Goal: Transaction & Acquisition: Purchase product/service

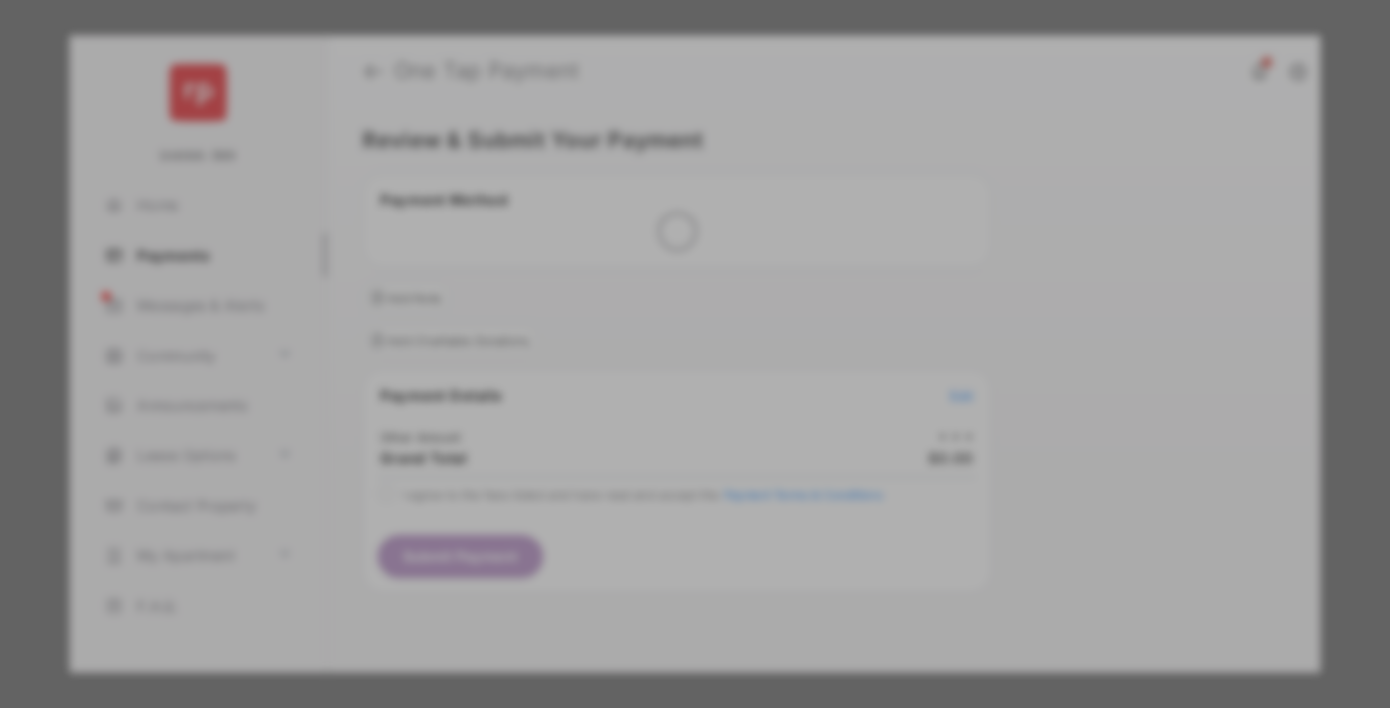
click at [658, 319] on div "Other Amount" at bounding box center [658, 336] width 322 height 34
type input "**"
click at [627, 500] on button "Save" at bounding box center [627, 524] width 99 height 48
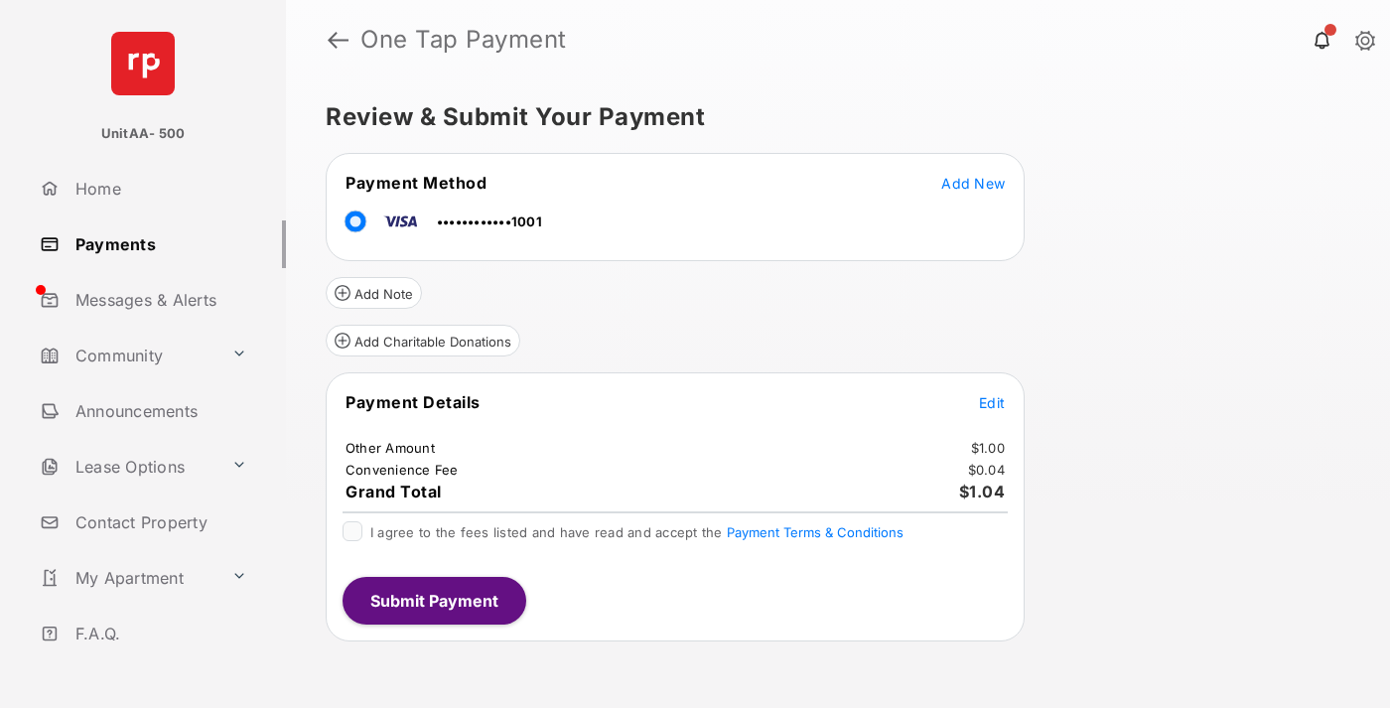
click at [992, 402] on span "Edit" at bounding box center [992, 402] width 26 height 17
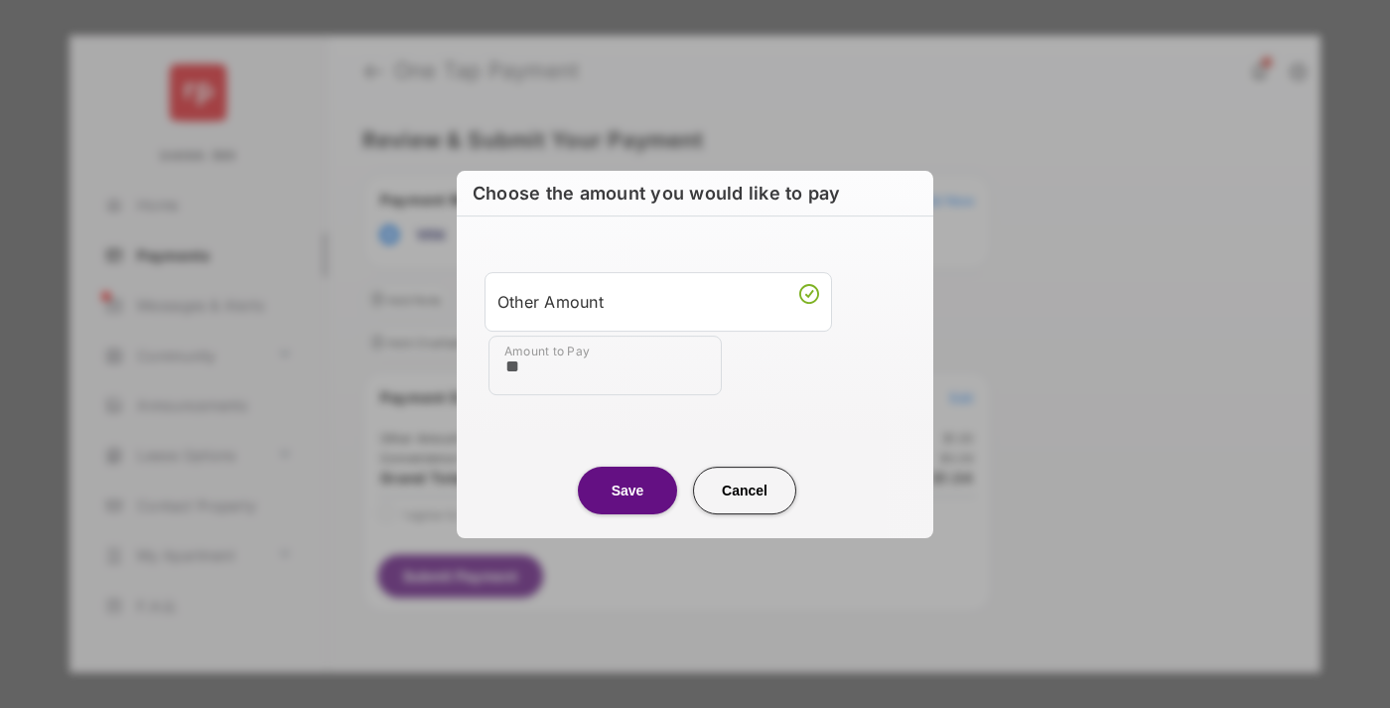
click at [627, 489] on button "Save" at bounding box center [627, 491] width 99 height 48
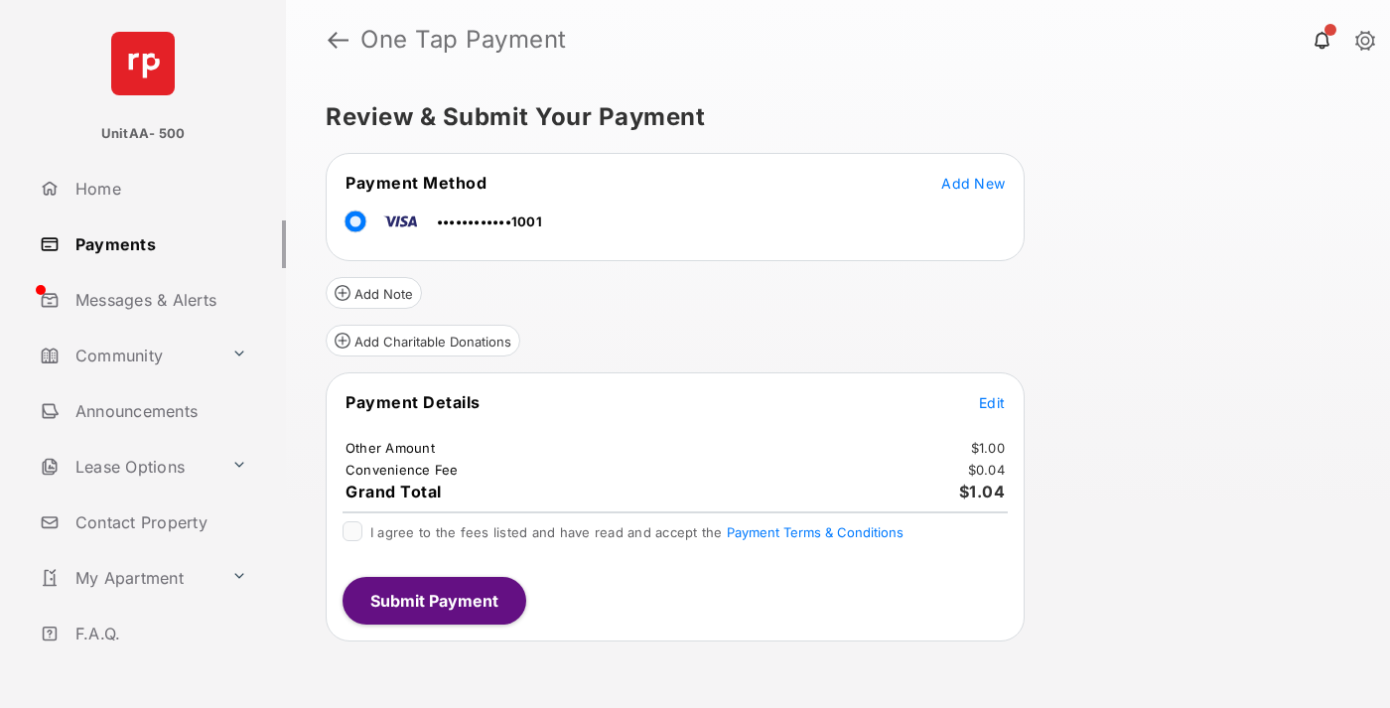
click at [433, 600] on button "Submit Payment" at bounding box center [434, 601] width 184 height 48
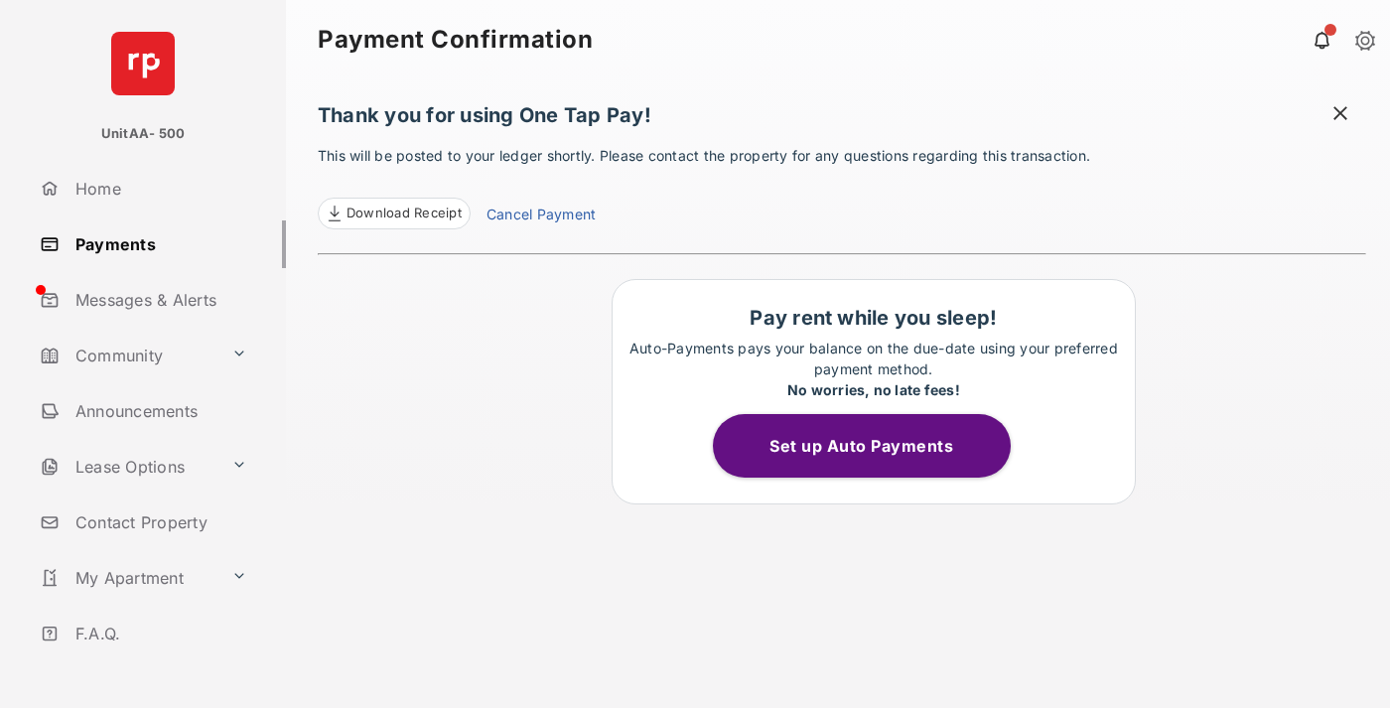
click at [155, 243] on link "Payments" at bounding box center [159, 244] width 254 height 48
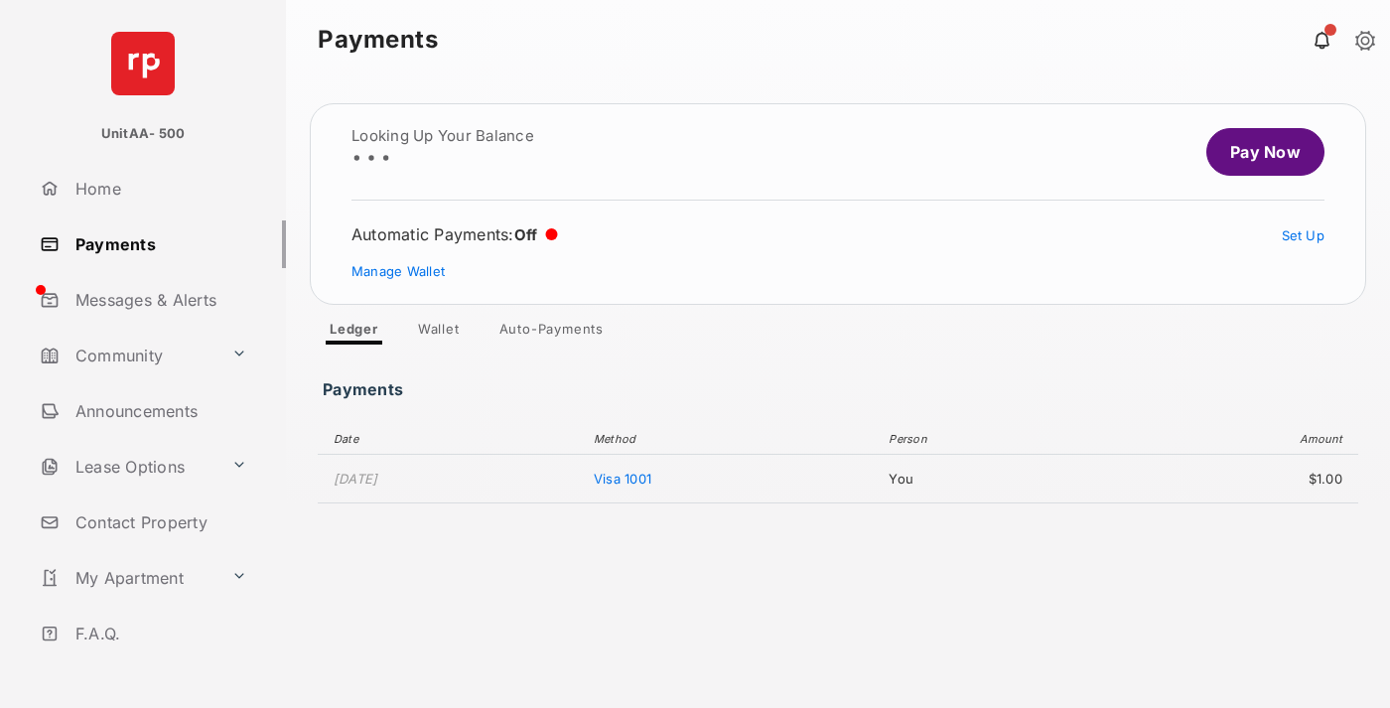
click at [1257, 152] on link "Pay Now" at bounding box center [1265, 152] width 118 height 48
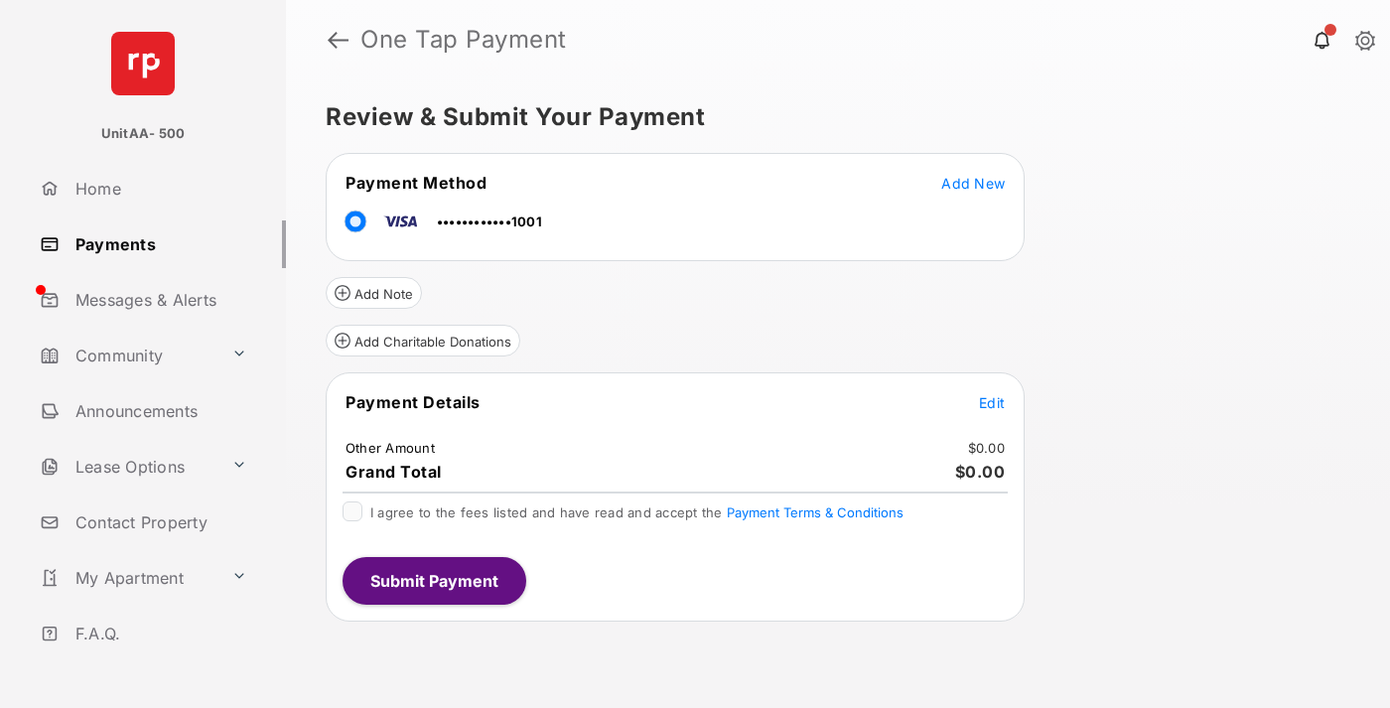
click at [992, 402] on span "Edit" at bounding box center [992, 402] width 26 height 17
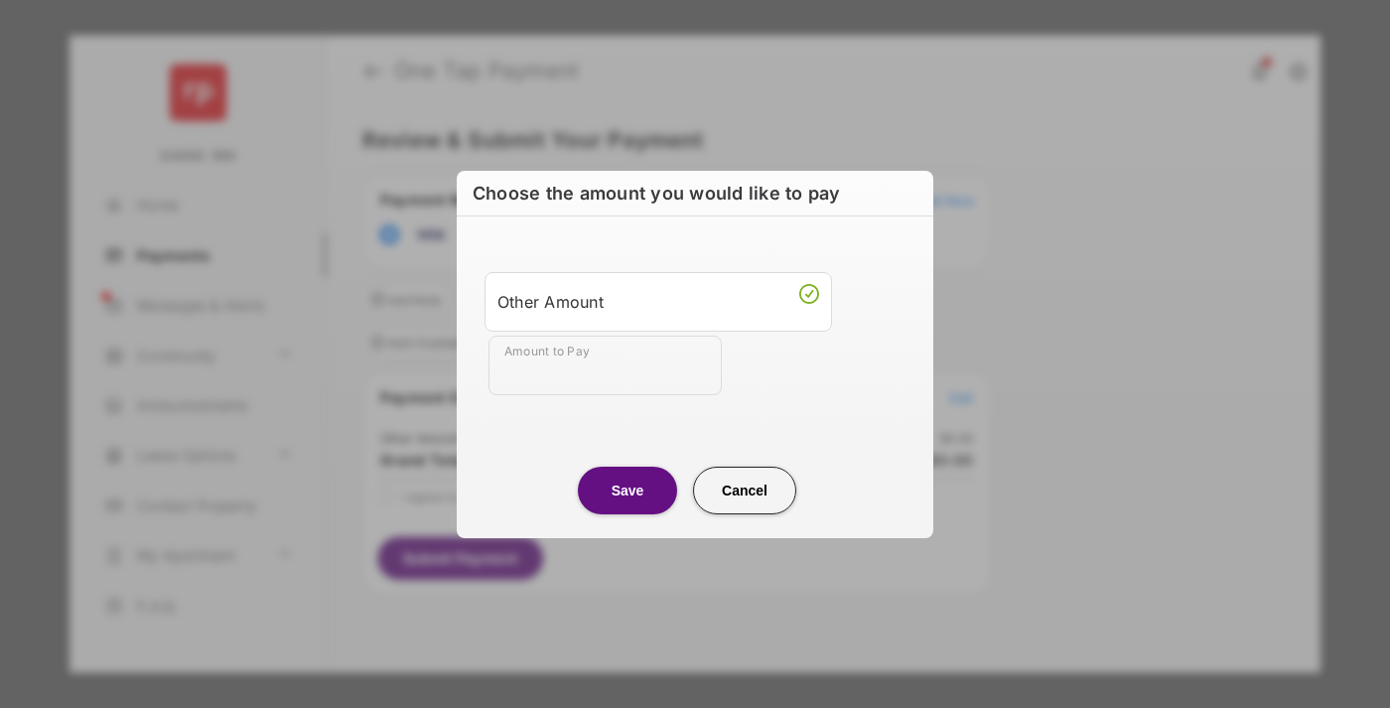
click at [658, 301] on div "Other Amount" at bounding box center [658, 301] width 322 height 34
type input "**"
click at [627, 489] on button "Save" at bounding box center [627, 490] width 99 height 48
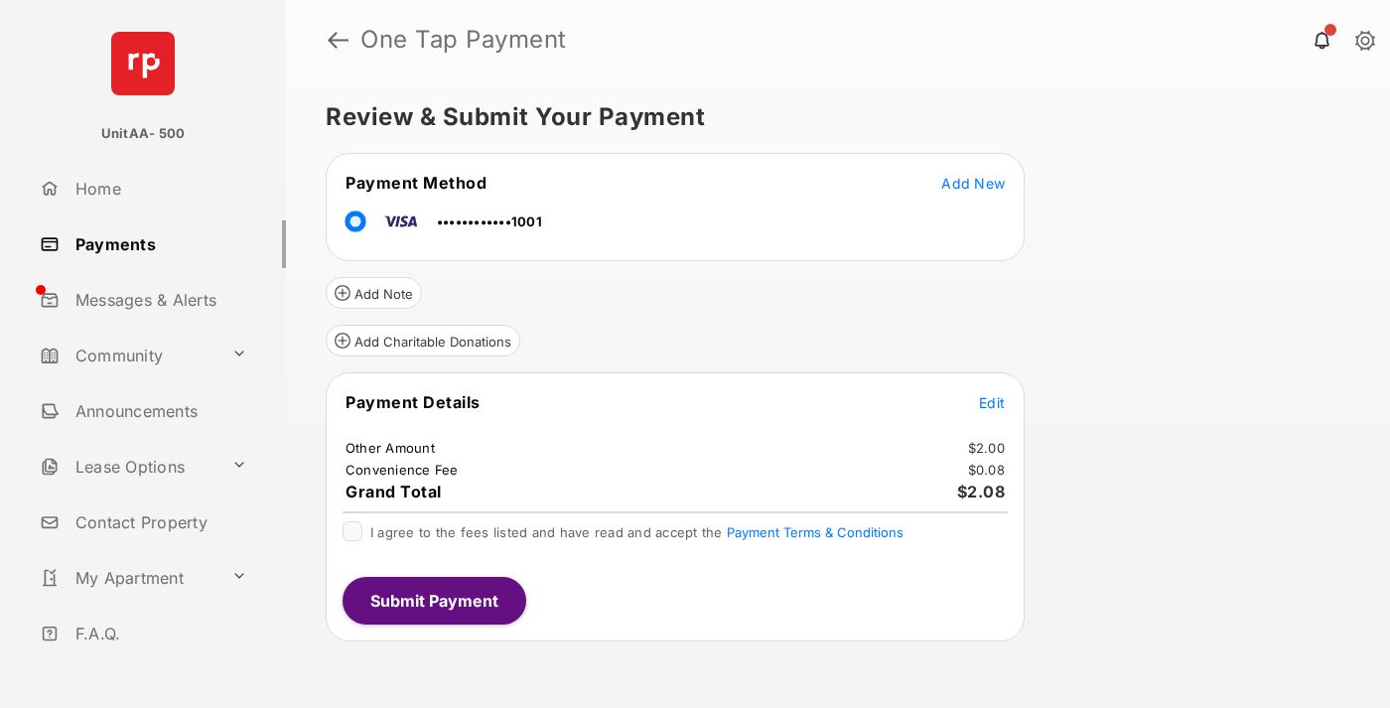
click at [433, 600] on button "Submit Payment" at bounding box center [434, 601] width 184 height 48
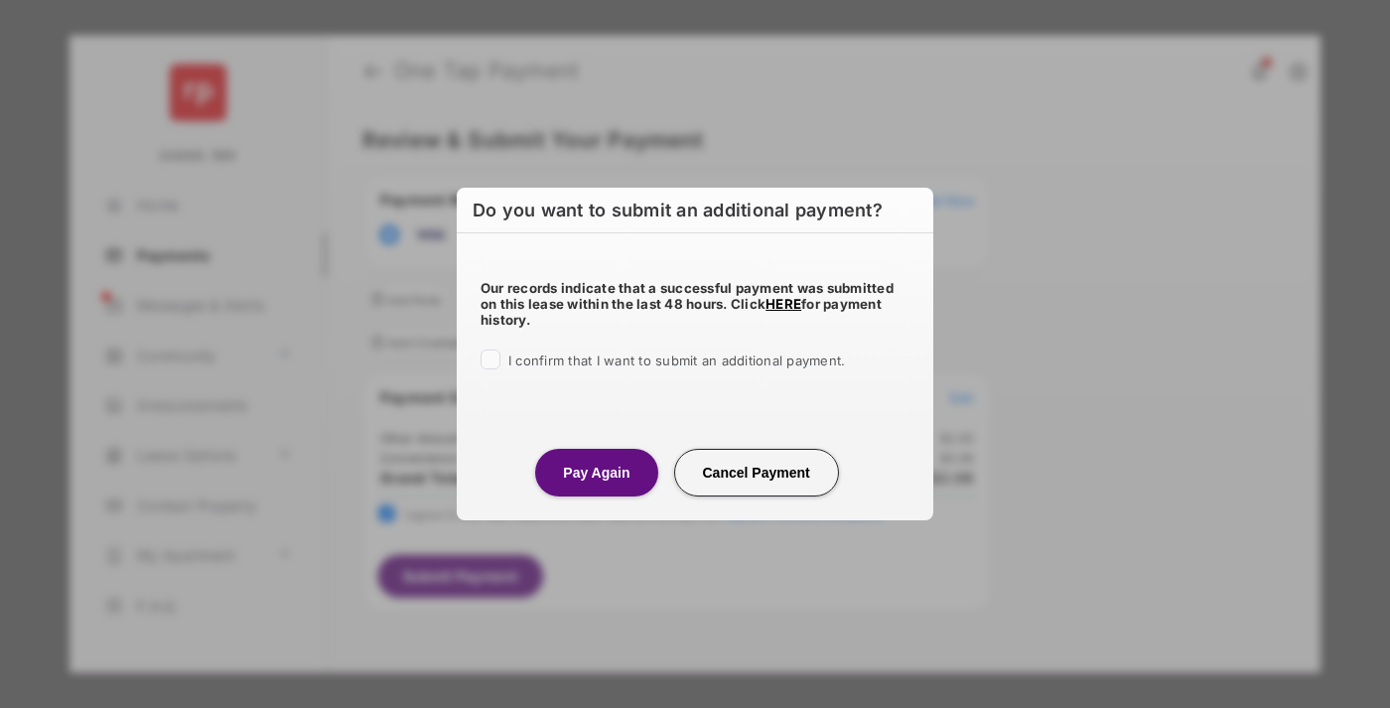
click at [596, 472] on button "Pay Again" at bounding box center [596, 473] width 122 height 48
